Goal: Navigation & Orientation: Find specific page/section

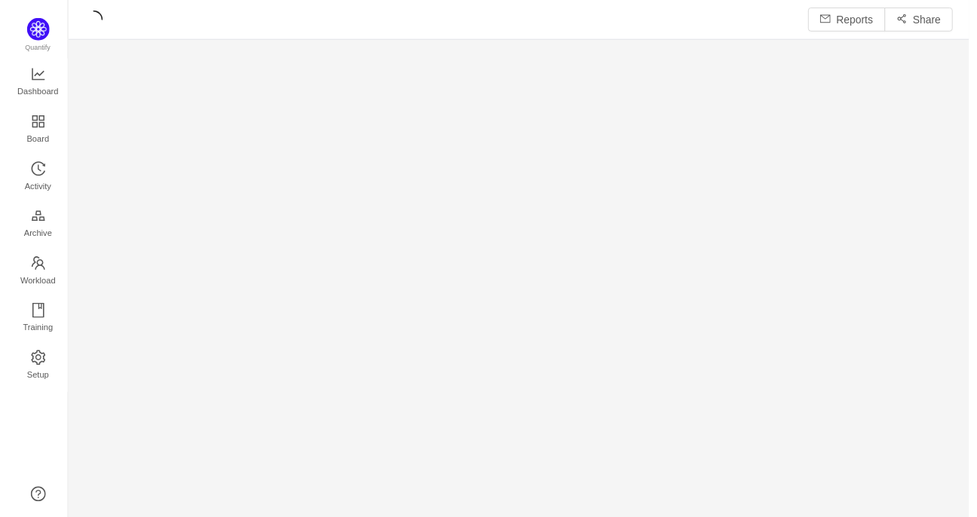
scroll to position [497, 871]
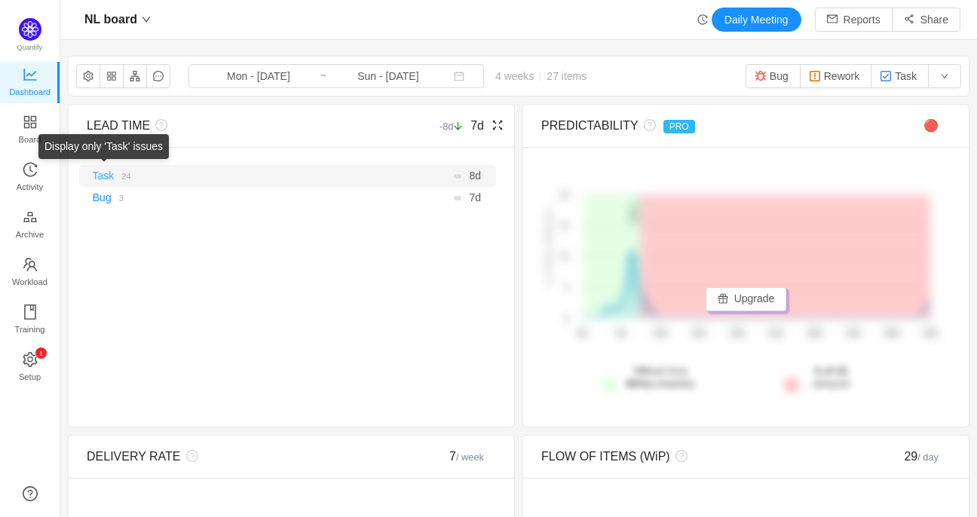
click at [109, 175] on link "Task" at bounding box center [104, 176] width 22 height 12
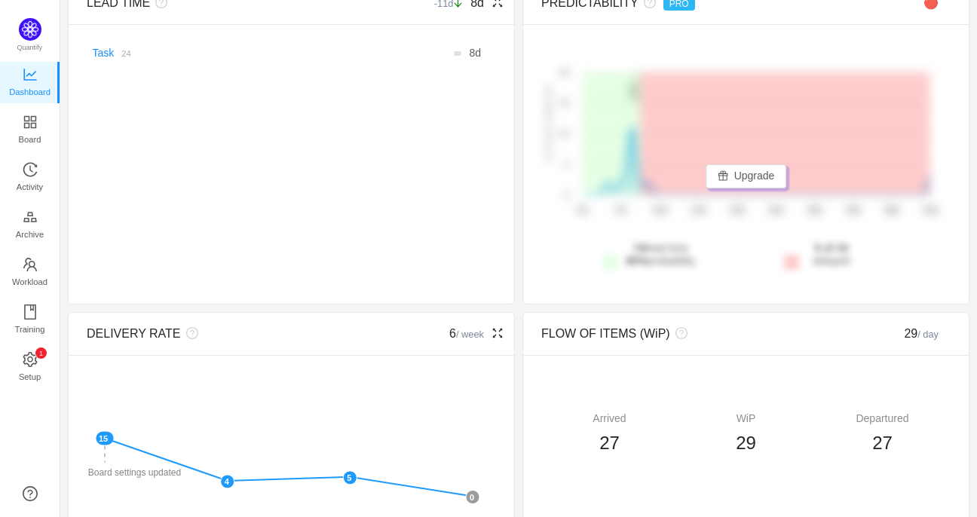
scroll to position [113, 0]
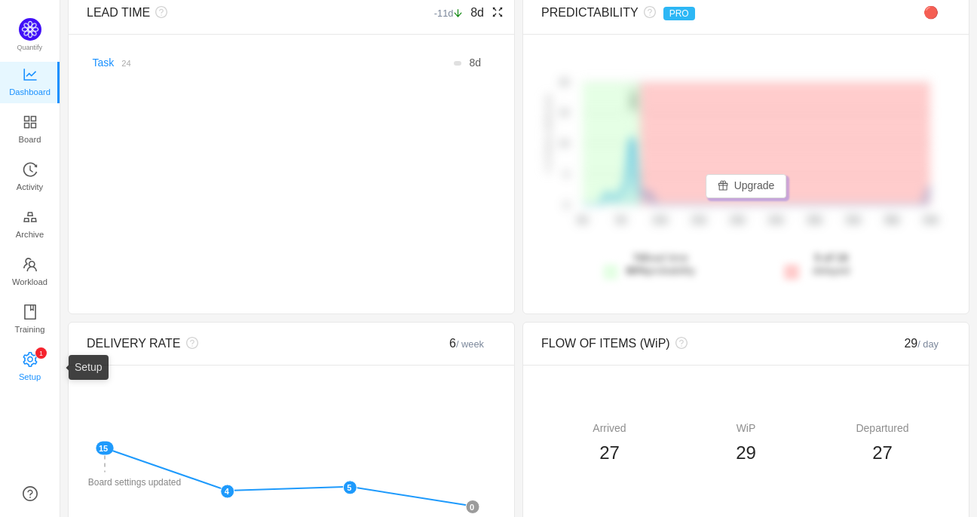
click at [38, 356] on sup "0 1 2 3 4 5 6 7 8 9 0 1 2 3 4 5 6 7 8 9 0 1 2 3 4 5 6 7 8 9" at bounding box center [40, 352] width 11 height 11
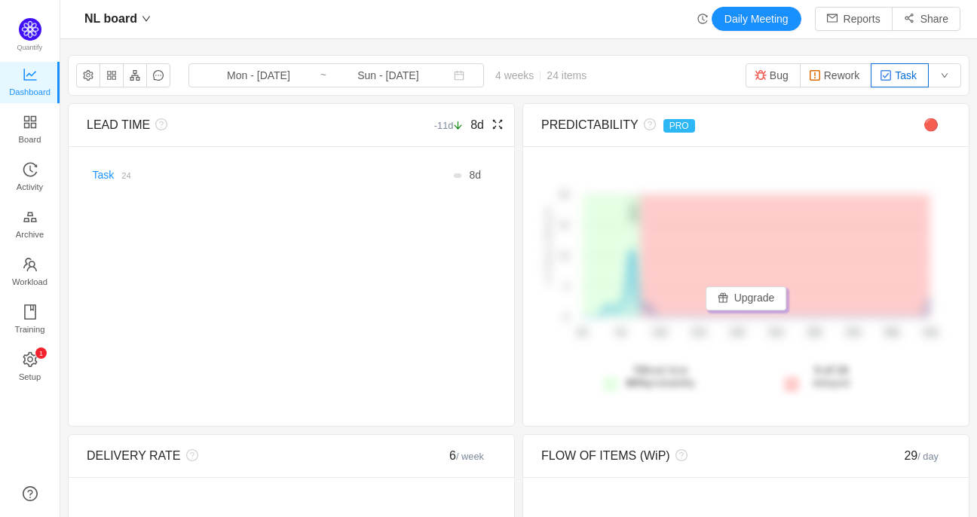
scroll to position [0, 0]
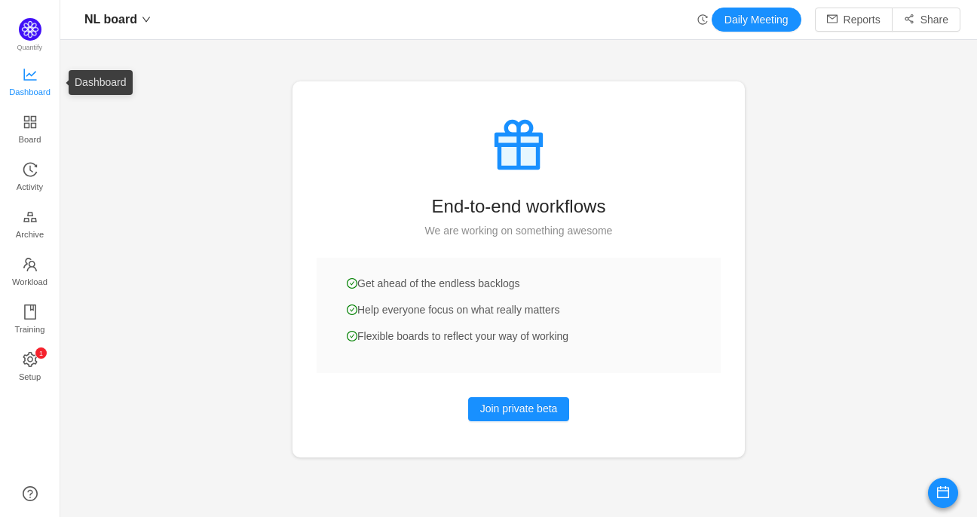
click at [31, 84] on span "Dashboard" at bounding box center [29, 92] width 41 height 30
